Goal: Task Accomplishment & Management: Manage account settings

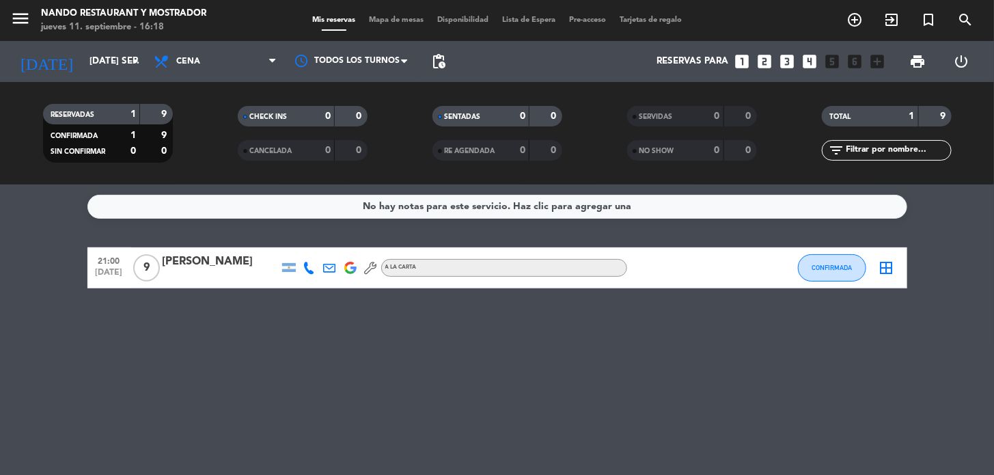
click at [118, 66] on input "[DATE] sep." at bounding box center [143, 61] width 121 height 25
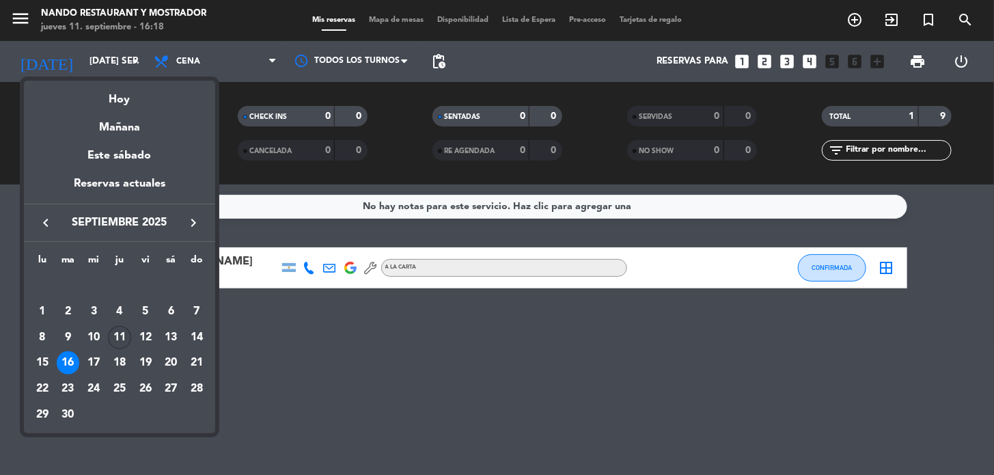
click at [128, 328] on td "11" at bounding box center [120, 337] width 26 height 26
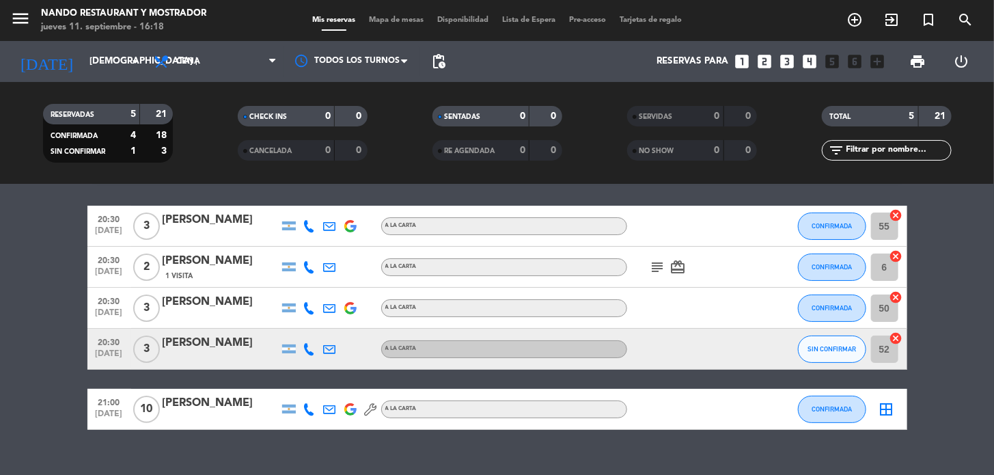
scroll to position [64, 0]
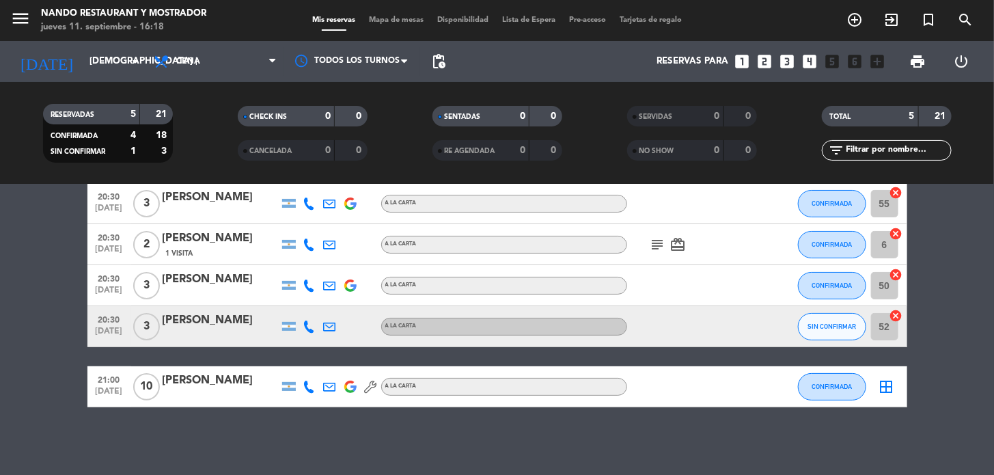
click at [791, 322] on div "20:30 [DATE] 3 [PERSON_NAME] A [PERSON_NAME] SIN CONFIRMAR 52 cancel" at bounding box center [496, 326] width 819 height 41
click at [815, 319] on button "SIN CONFIRMAR" at bounding box center [832, 326] width 68 height 27
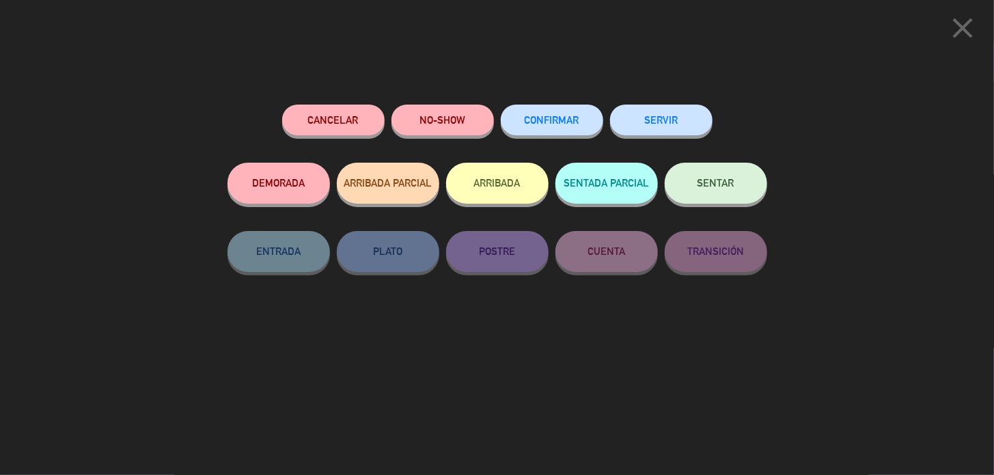
click at [541, 128] on button "CONFIRMAR" at bounding box center [552, 119] width 102 height 31
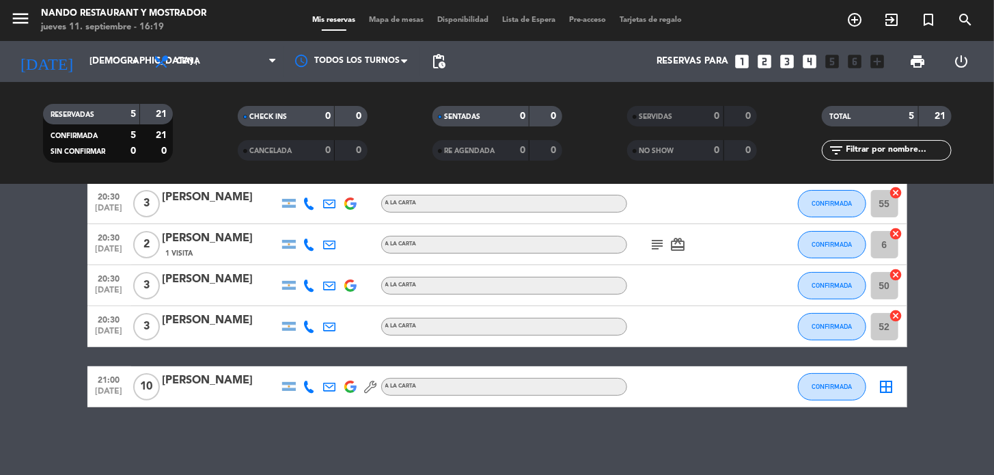
click at [436, 53] on span "pending_actions" at bounding box center [438, 61] width 16 height 16
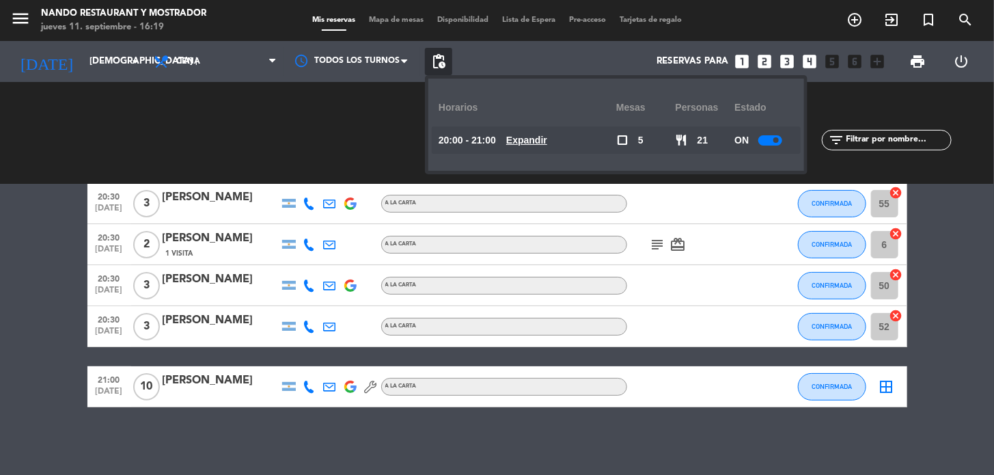
click at [774, 140] on div at bounding box center [770, 140] width 24 height 10
click at [98, 57] on input "[DEMOGRAPHIC_DATA] [DATE]" at bounding box center [143, 61] width 121 height 25
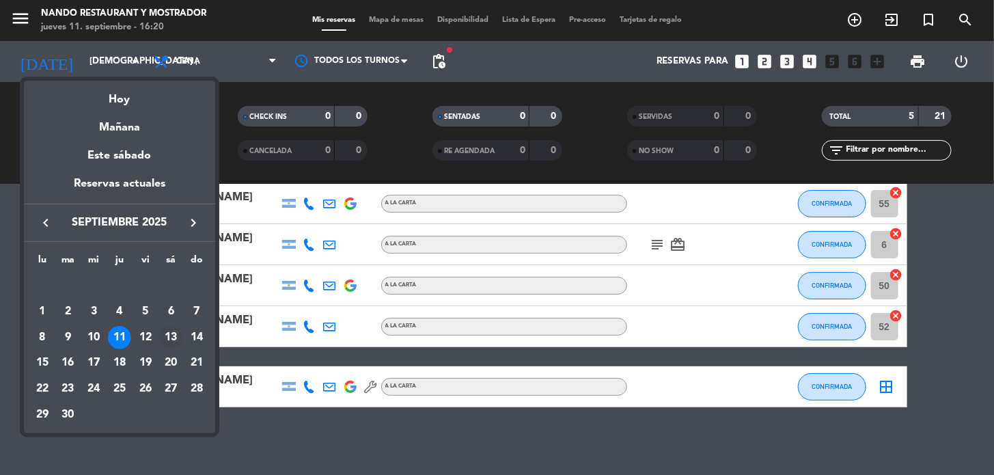
click at [174, 333] on div "13" at bounding box center [170, 337] width 23 height 23
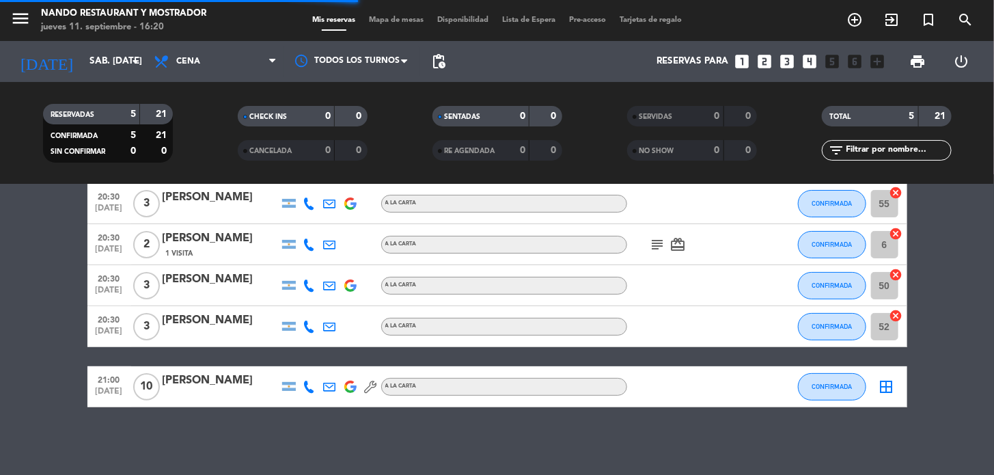
scroll to position [0, 0]
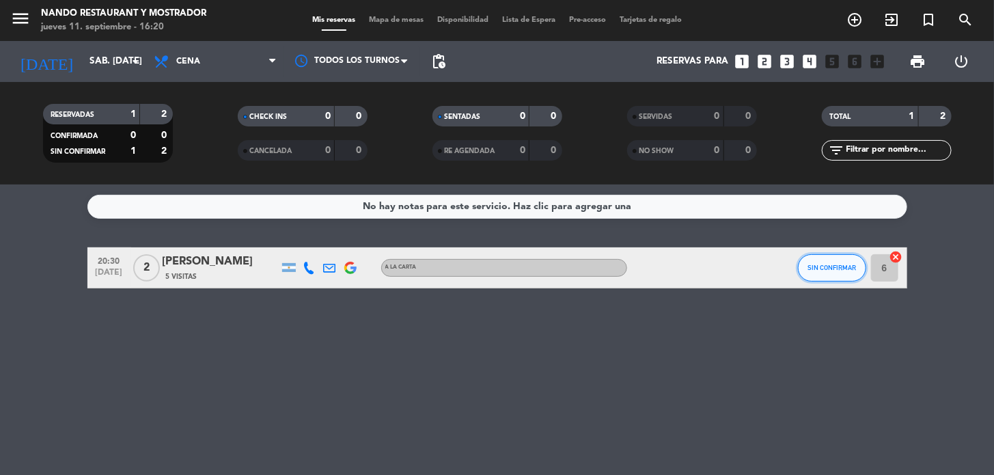
click at [806, 275] on button "SIN CONFIRMAR" at bounding box center [832, 267] width 68 height 27
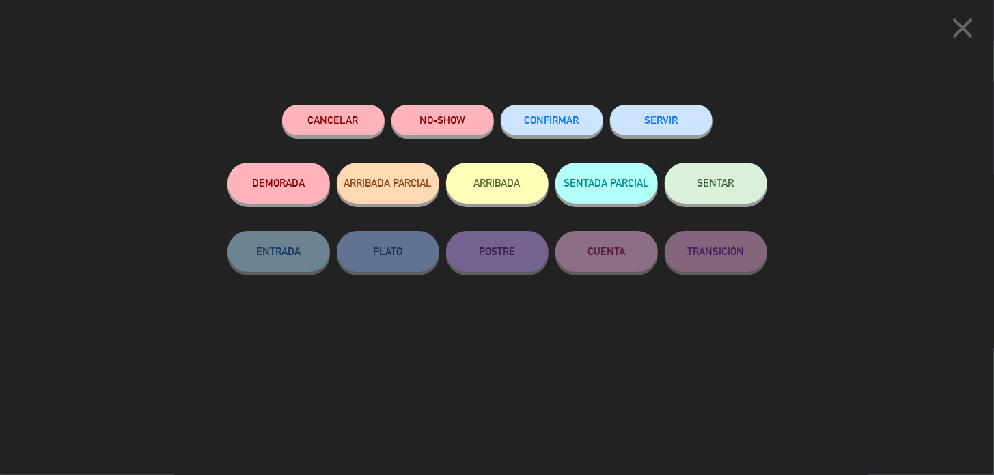
click at [528, 115] on span "CONFIRMAR" at bounding box center [551, 120] width 55 height 12
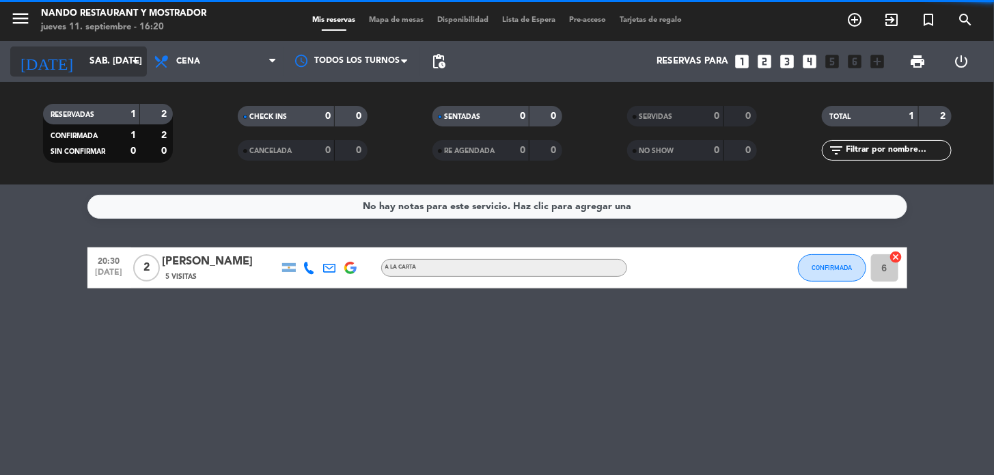
click at [96, 67] on input "sáb. [DATE]" at bounding box center [143, 61] width 121 height 25
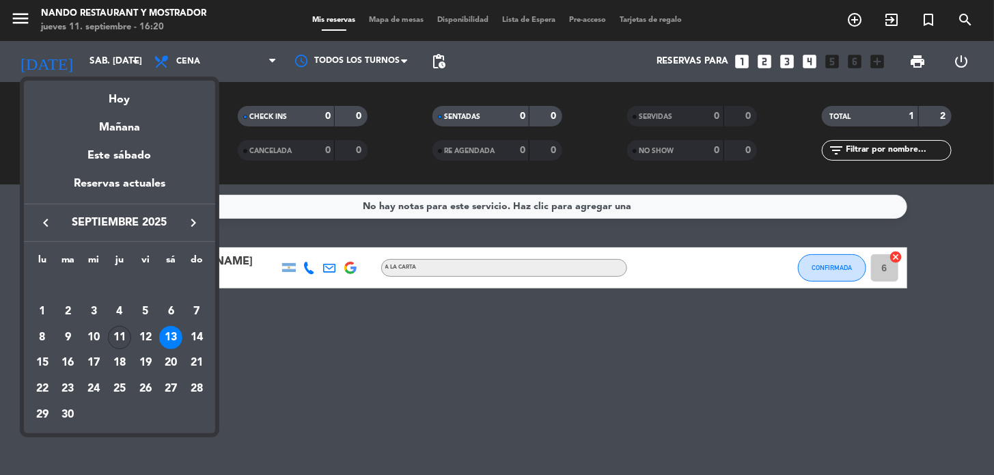
click at [123, 329] on div "11" at bounding box center [119, 337] width 23 height 23
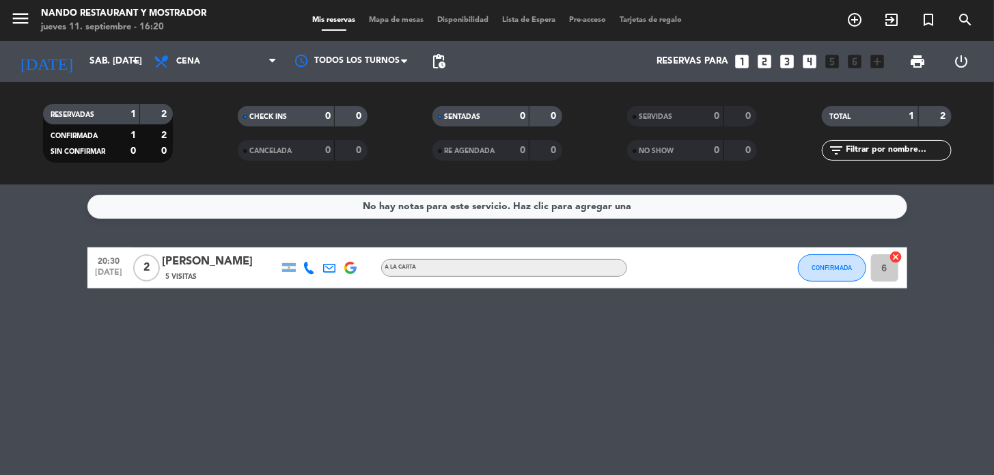
type input "[DEMOGRAPHIC_DATA] [DATE]"
